Goal: Find specific page/section: Find specific page/section

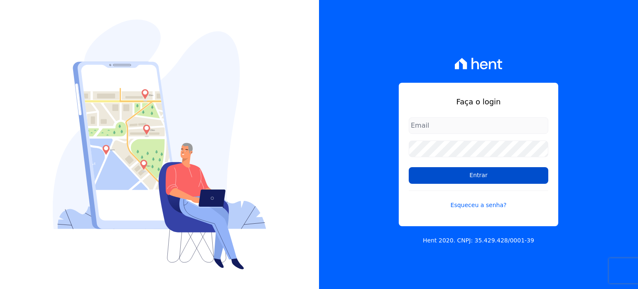
type input "[EMAIL_ADDRESS][DOMAIN_NAME]"
click at [521, 178] on input "Entrar" at bounding box center [479, 175] width 140 height 17
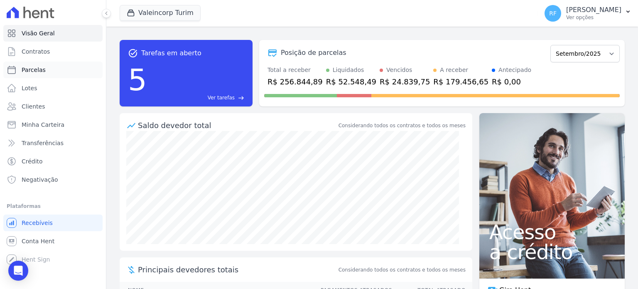
click at [49, 75] on link "Parcelas" at bounding box center [52, 70] width 99 height 17
select select
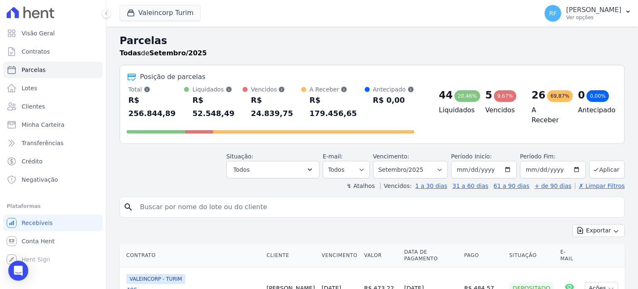
click at [299, 199] on input "search" at bounding box center [378, 207] width 486 height 17
type input "enyla"
select select
